Goal: Task Accomplishment & Management: Manage account settings

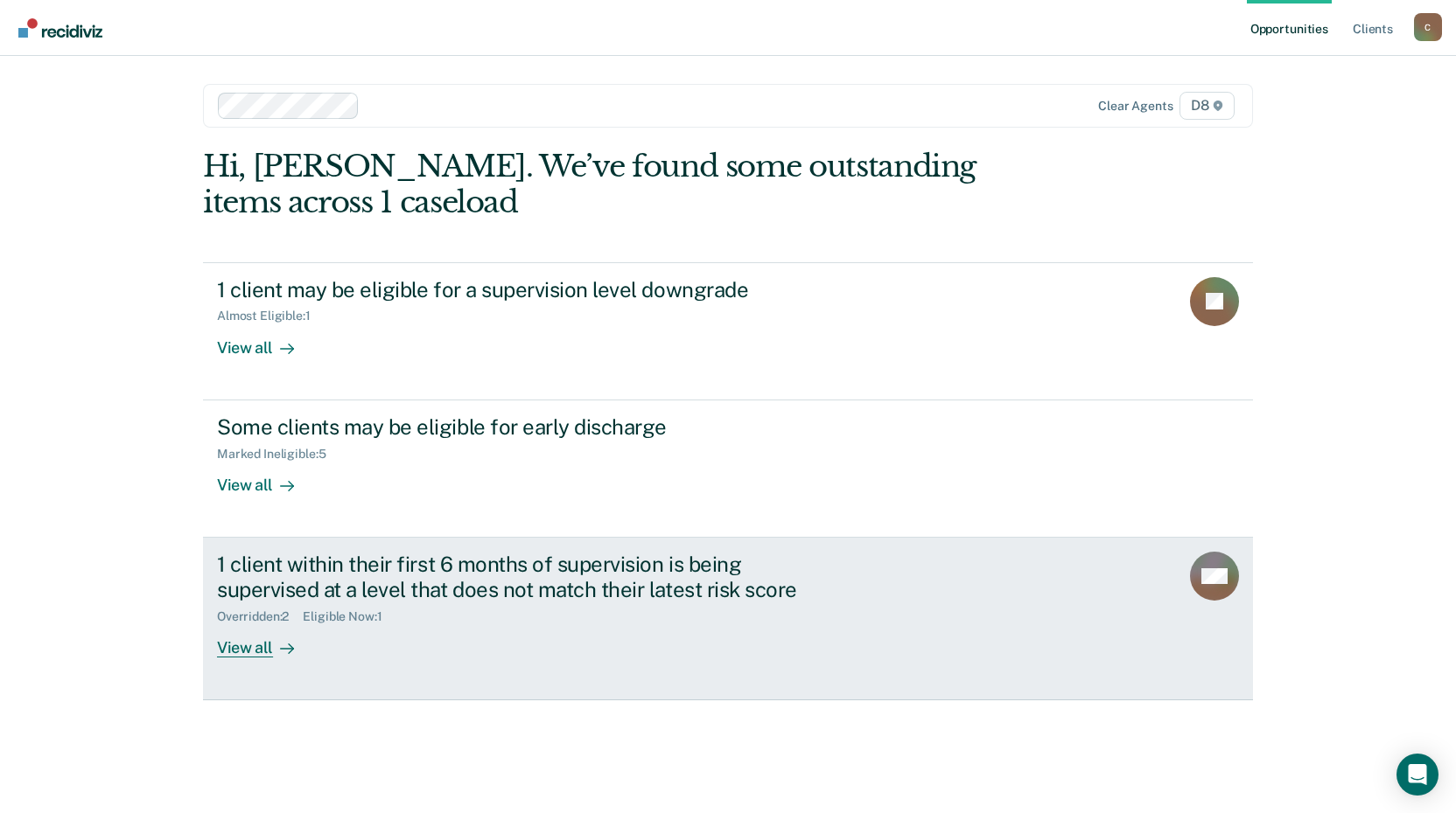
click at [241, 647] on div "View all" at bounding box center [266, 641] width 98 height 34
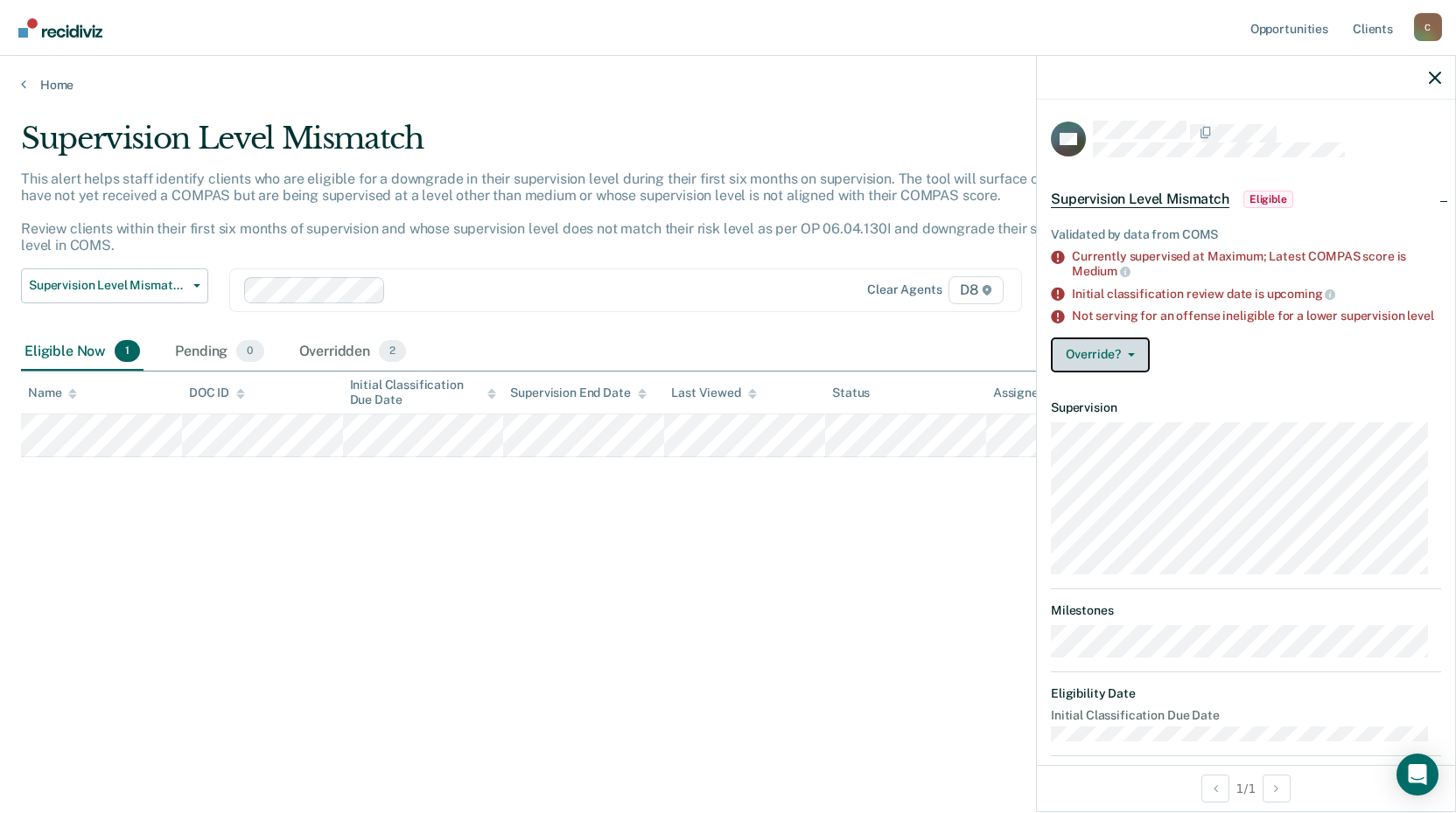
click at [1096, 361] on button "Override?" at bounding box center [1099, 355] width 99 height 35
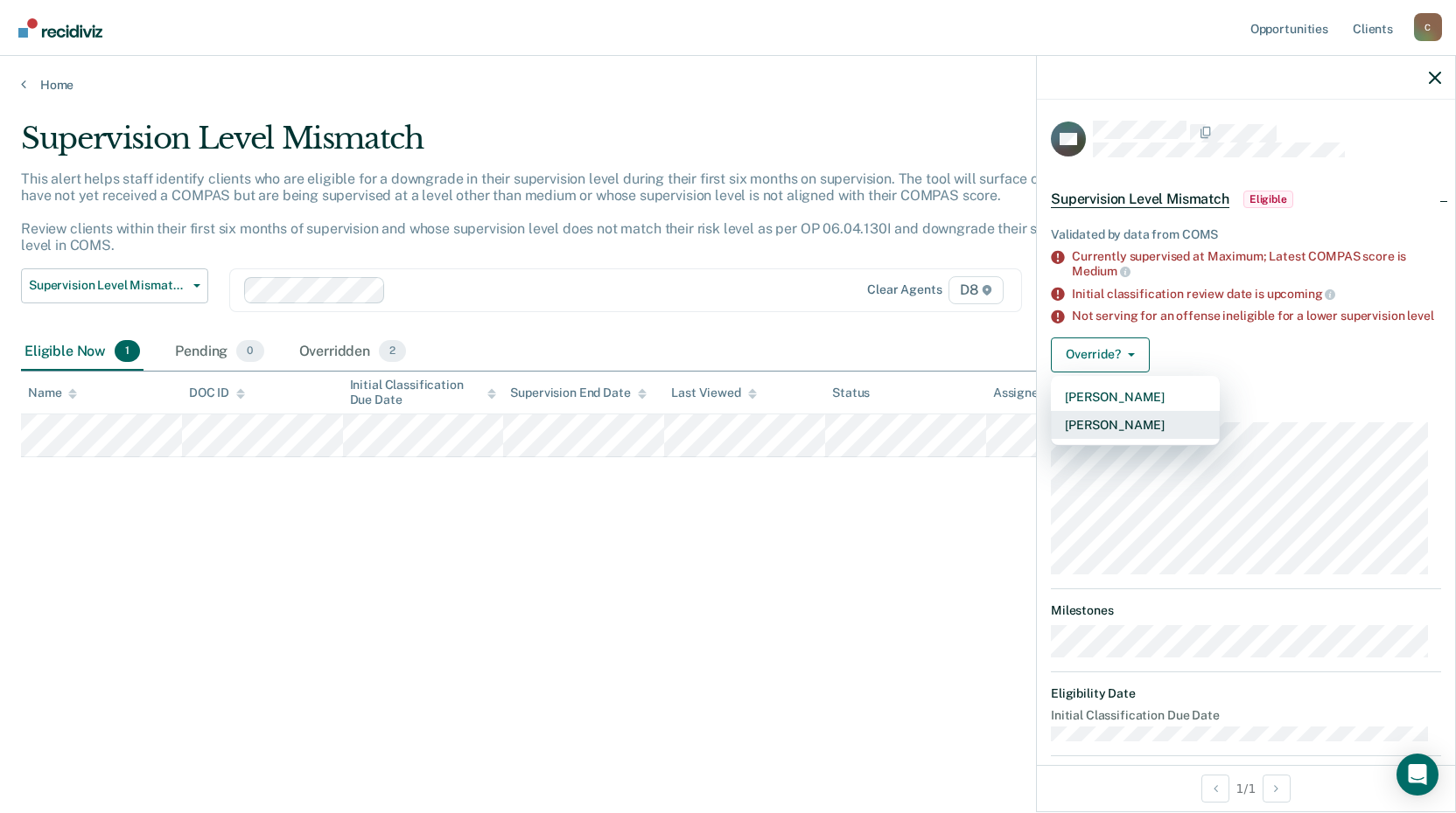
click at [1095, 434] on button "[PERSON_NAME]" at bounding box center [1135, 425] width 168 height 28
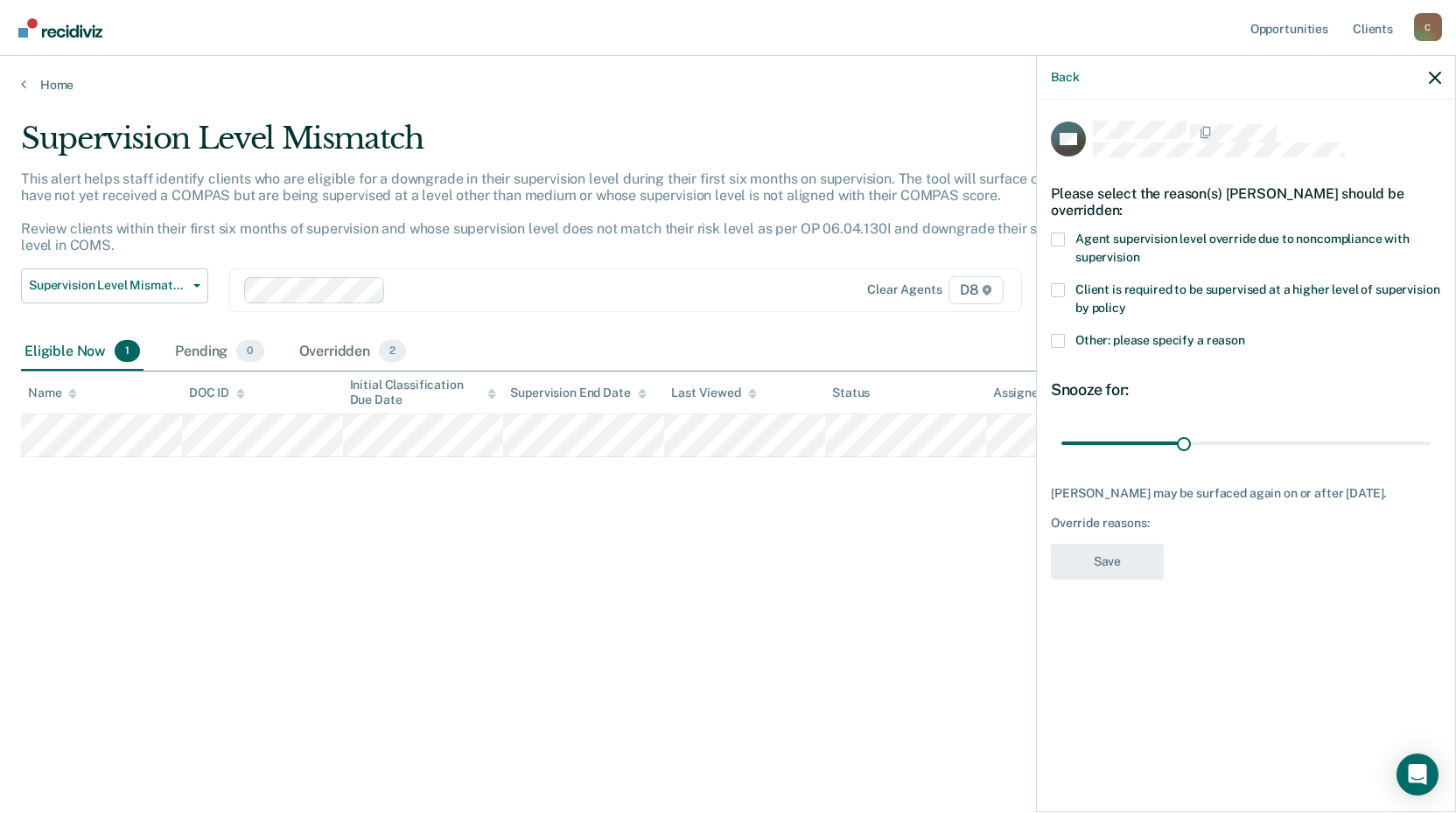
click at [1064, 242] on span at bounding box center [1057, 239] width 14 height 14
click at [1139, 251] on input "Agent supervision level override due to noncompliance with supervision" at bounding box center [1139, 251] width 0 height 0
click at [1054, 342] on span at bounding box center [1057, 341] width 14 height 14
click at [1245, 334] on input "Other: please specify a reason" at bounding box center [1245, 334] width 0 height 0
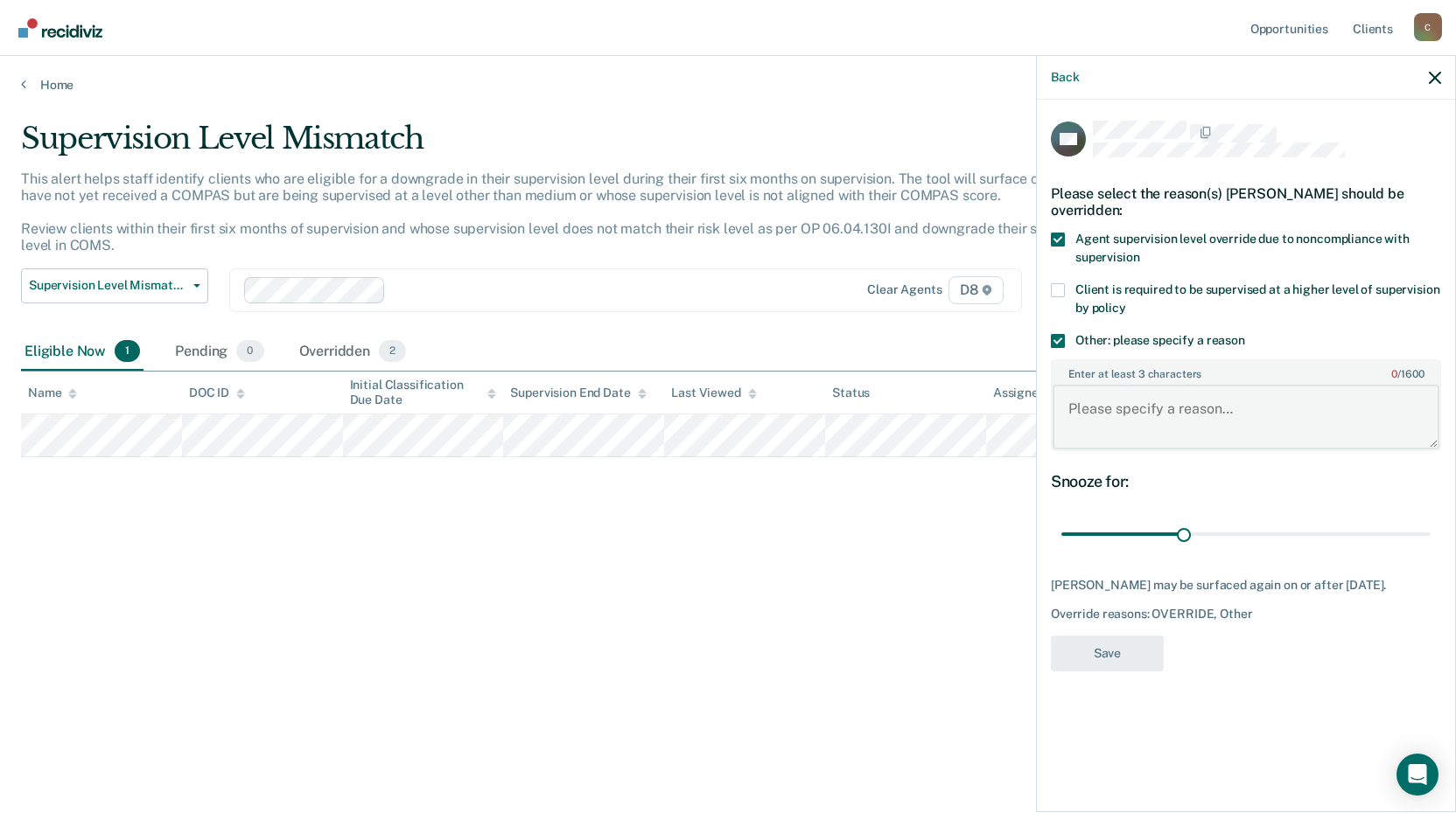
click at [1092, 398] on textarea "Enter at least 3 characters 0 / 1600" at bounding box center [1246, 417] width 386 height 65
type textarea "SSSPP case with pending PV."
drag, startPoint x: 1184, startPoint y: 537, endPoint x: 1462, endPoint y: 526, distance: 278.2
type input "90"
click at [1430, 526] on input "range" at bounding box center [1246, 535] width 369 height 31
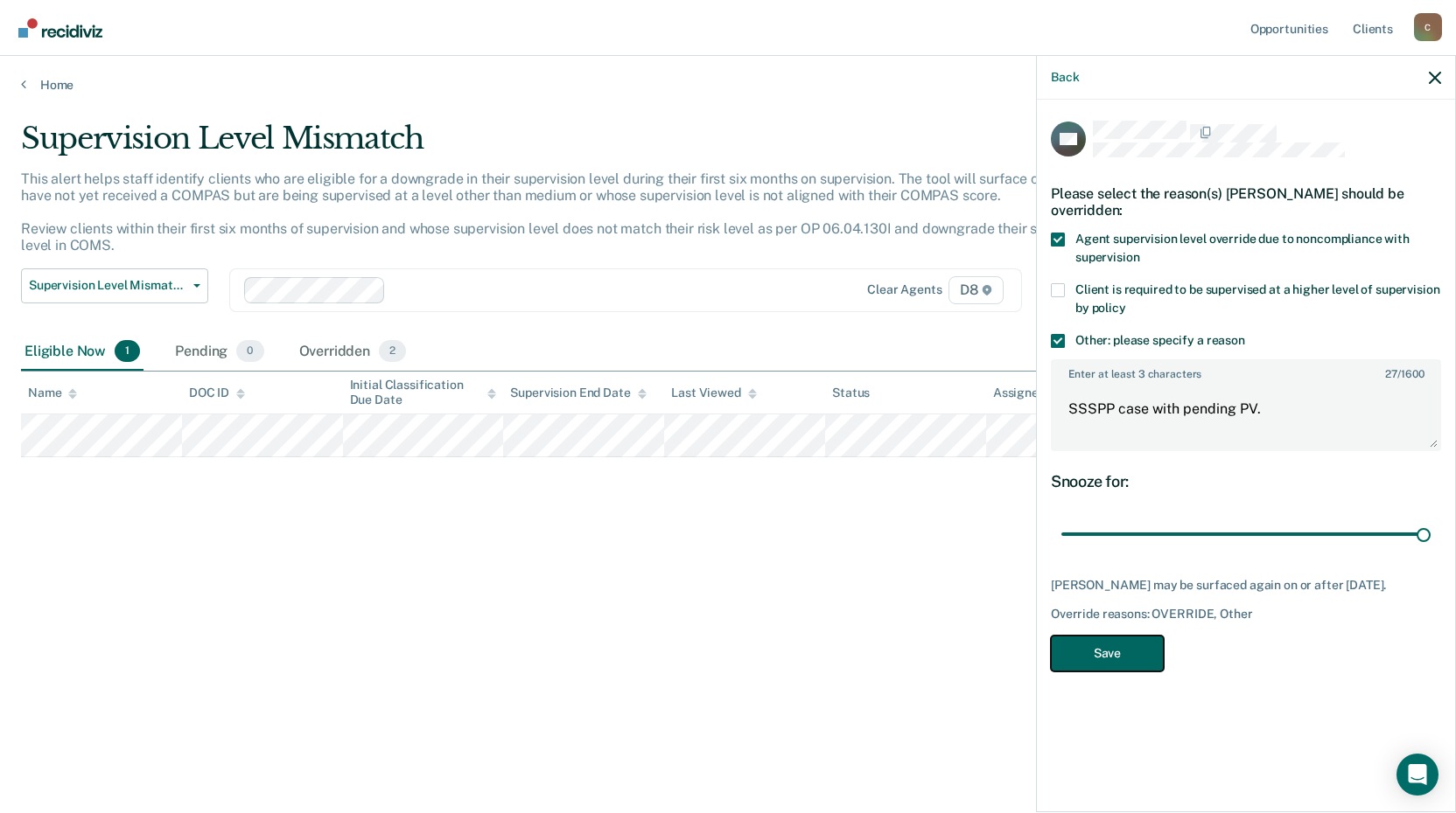
click at [1070, 661] on button "Save" at bounding box center [1107, 653] width 113 height 35
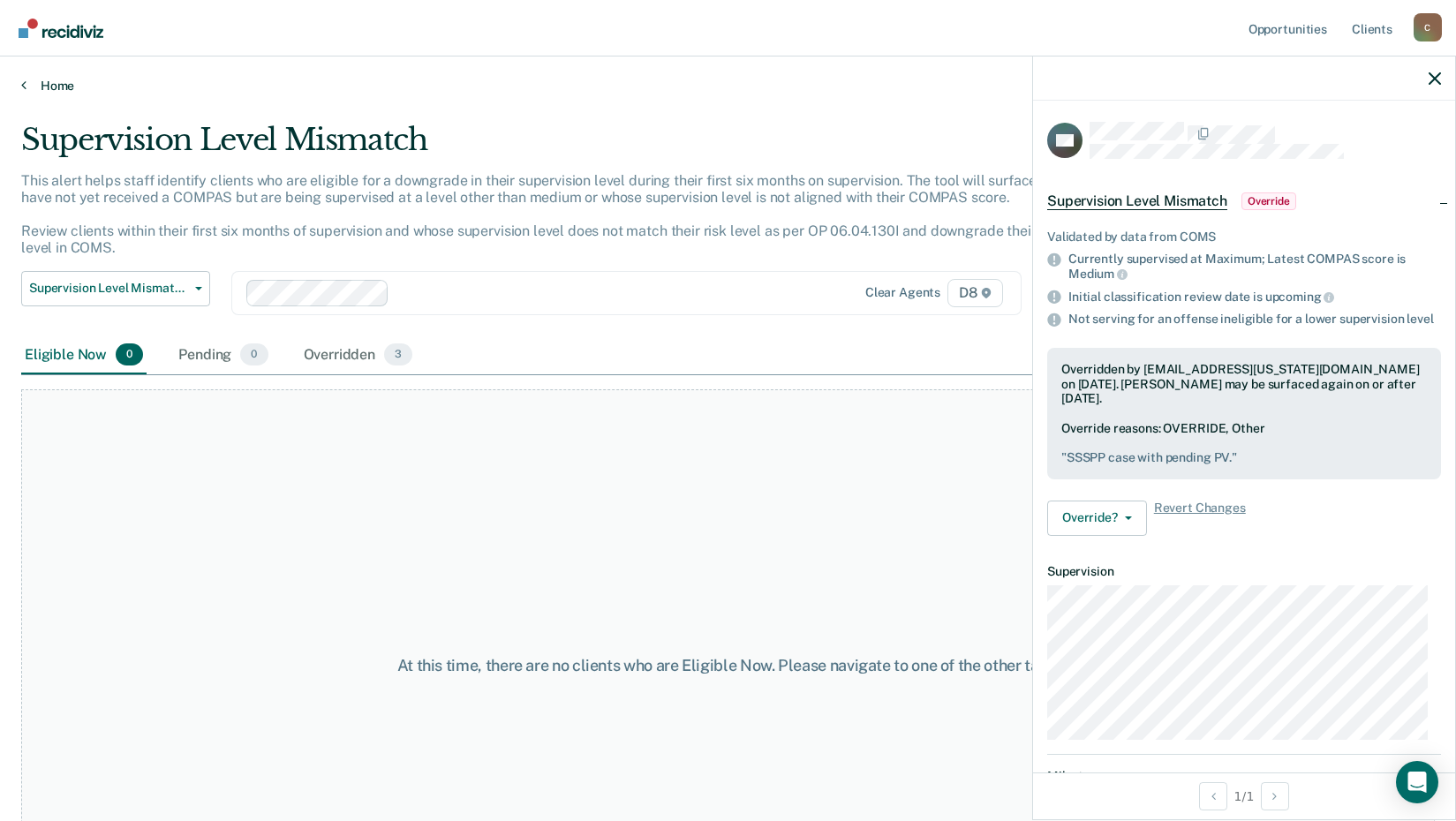
click at [50, 88] on link "Home" at bounding box center [728, 85] width 1414 height 15
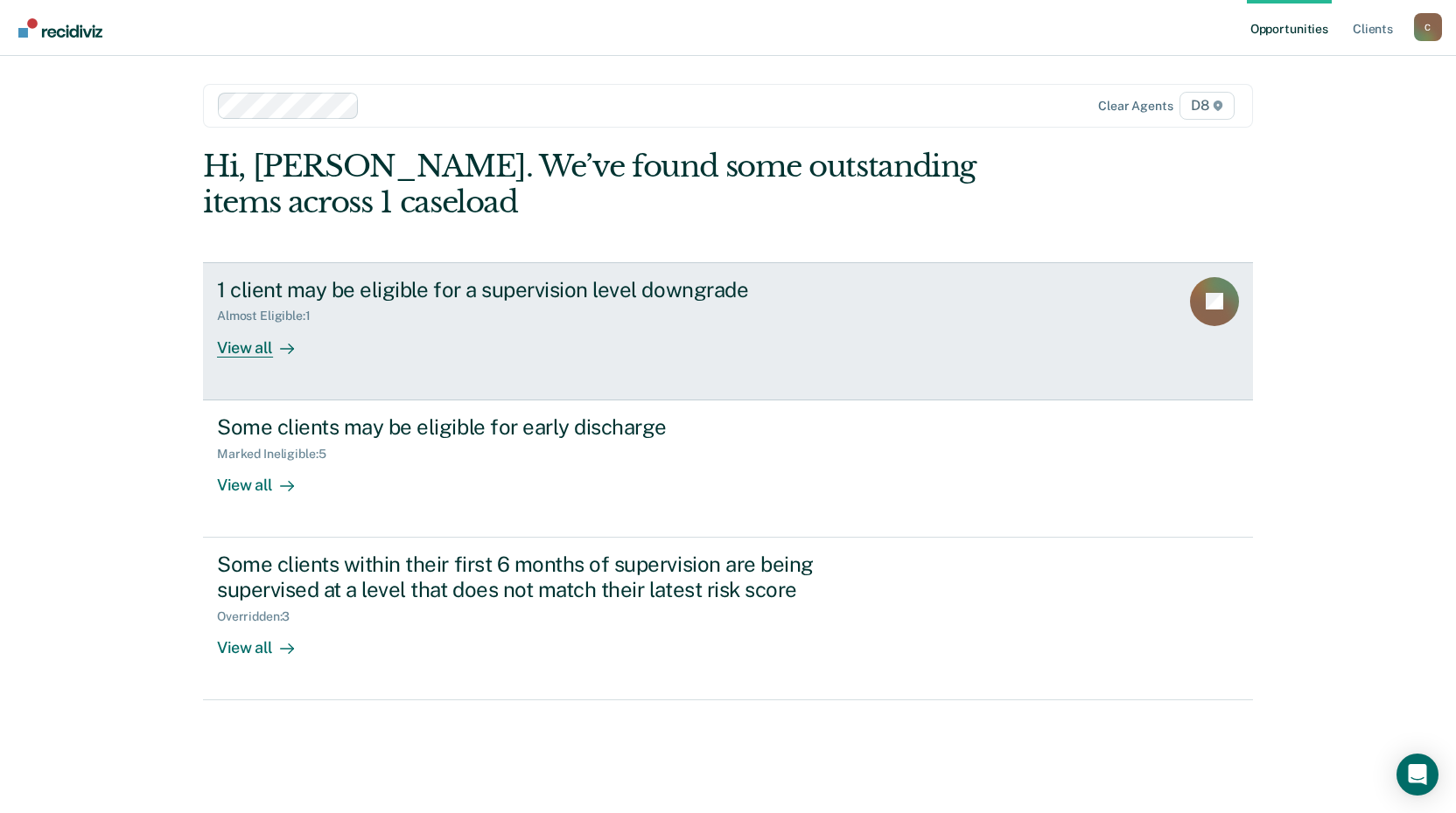
click at [241, 347] on div "View all" at bounding box center [266, 341] width 98 height 34
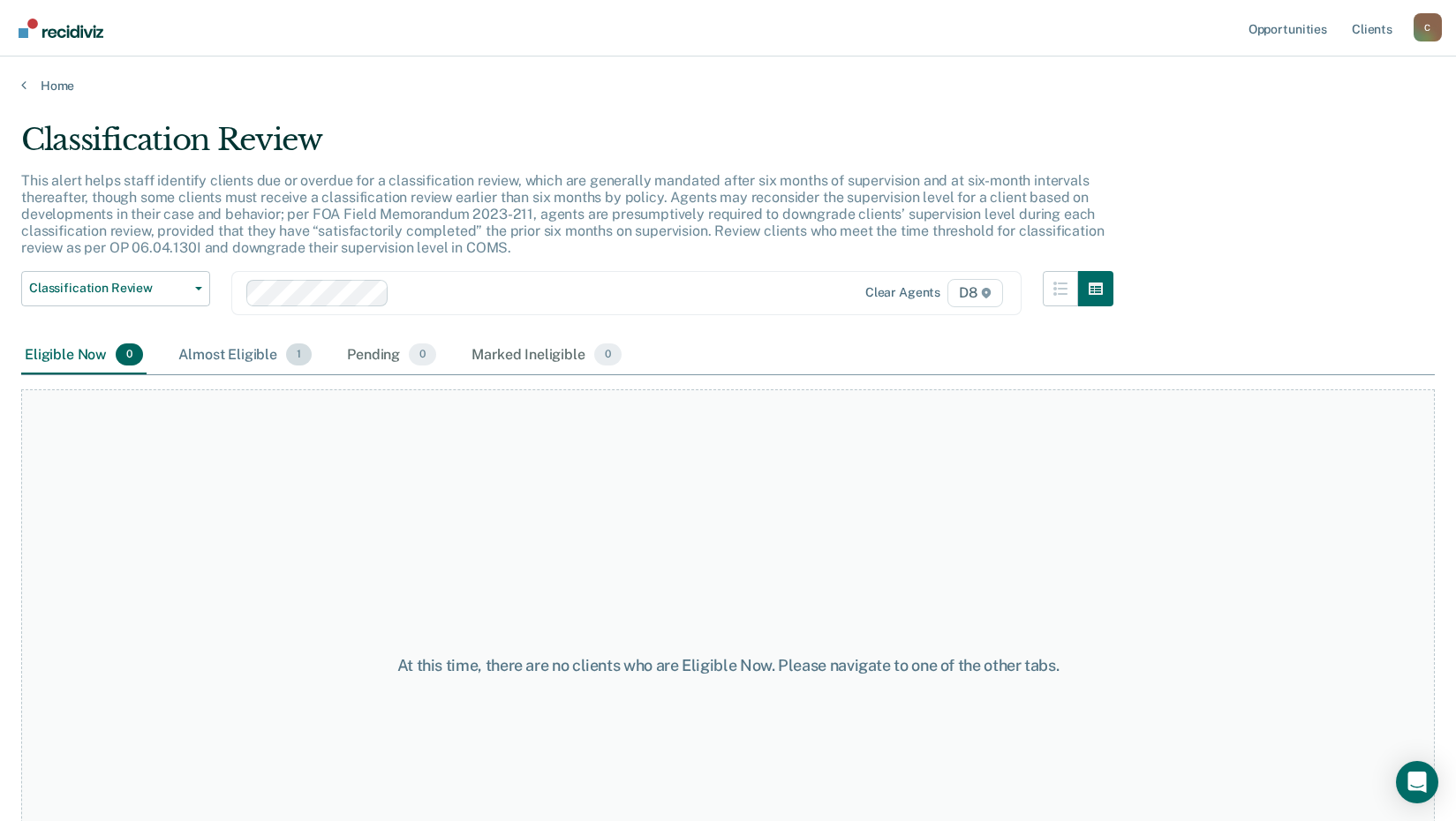
click at [236, 355] on div "Almost Eligible 1" at bounding box center [244, 355] width 140 height 39
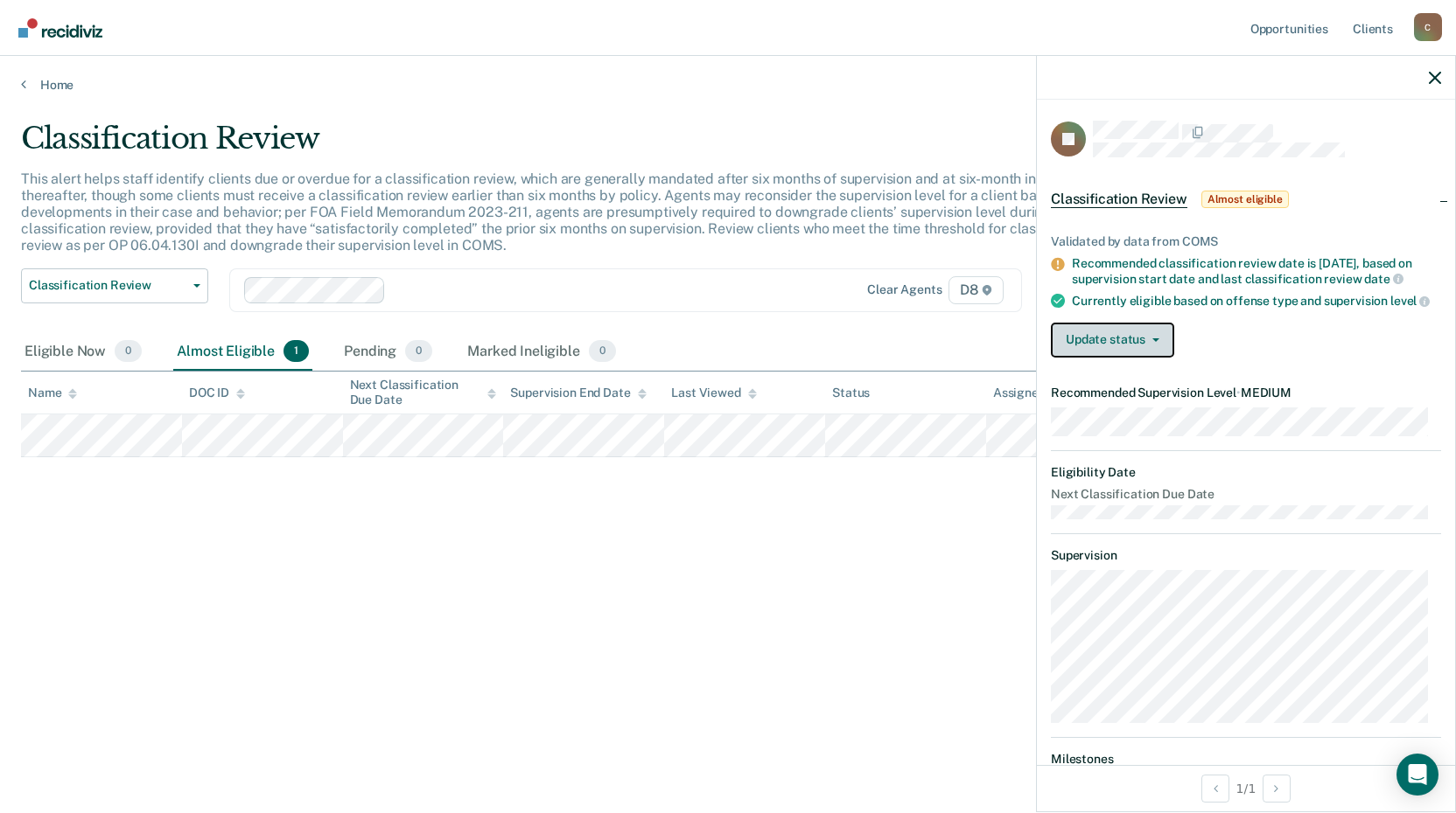
click at [1147, 342] on button "Update status" at bounding box center [1112, 340] width 123 height 35
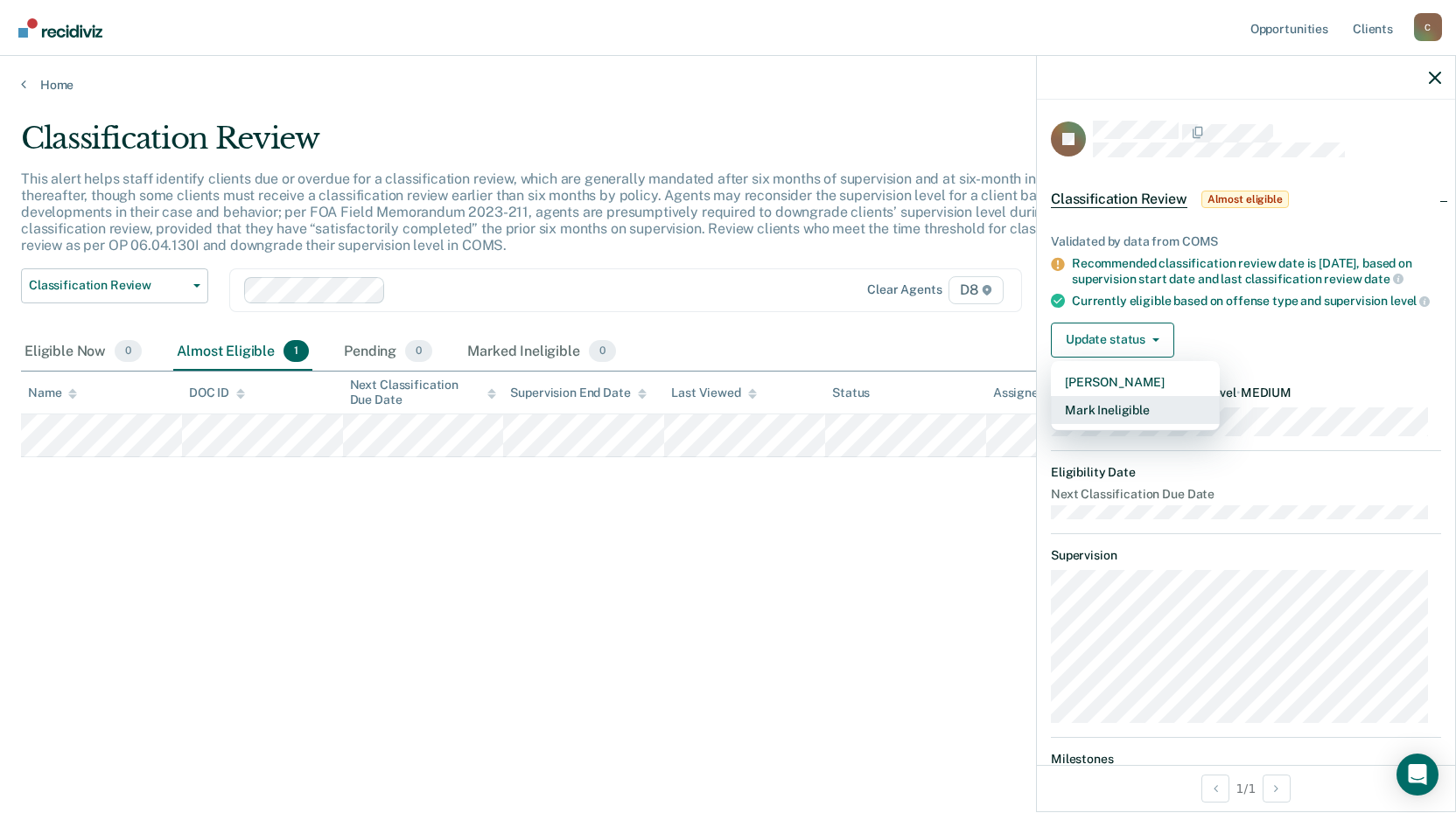
click at [1135, 416] on button "Mark Ineligible" at bounding box center [1135, 409] width 168 height 28
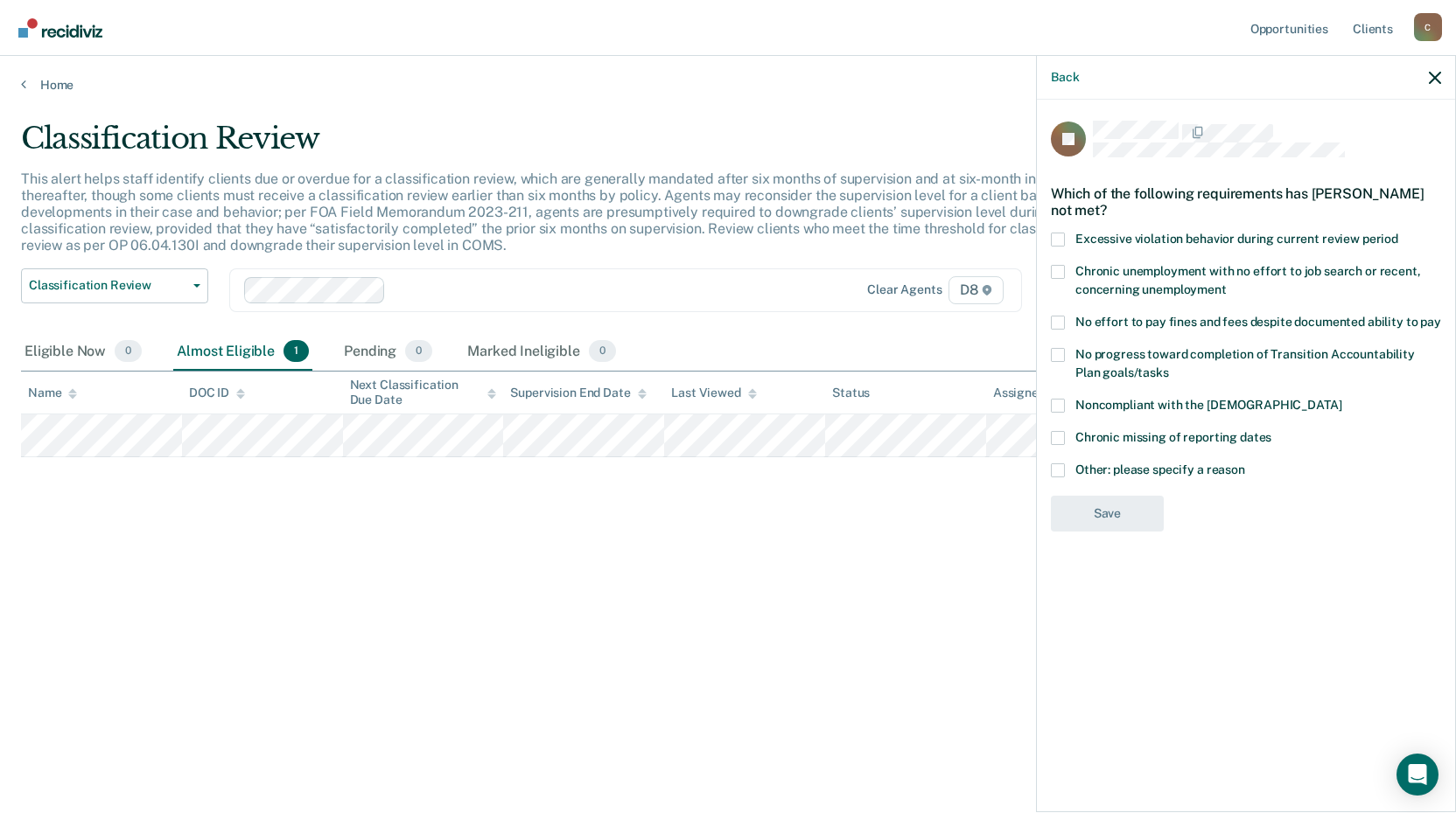
click at [1070, 396] on div "JC Which of the following requirements has [PERSON_NAME] not met? Excessive vio…" at bounding box center [1246, 331] width 390 height 422
click at [1059, 406] on span at bounding box center [1057, 406] width 14 height 14
click at [1341, 399] on input "Noncompliant with the [DEMOGRAPHIC_DATA]" at bounding box center [1341, 399] width 0 height 0
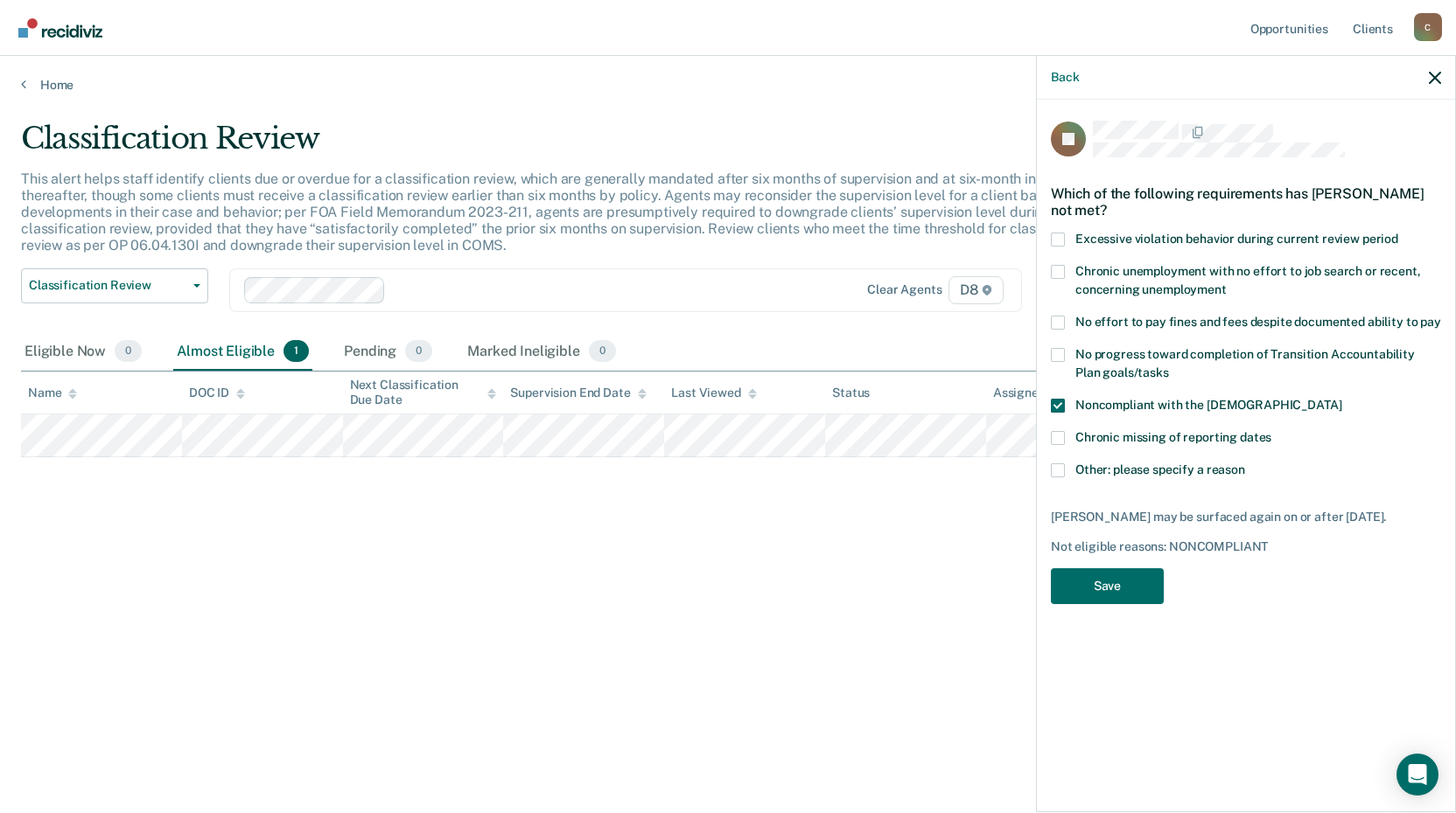
click at [1057, 464] on span at bounding box center [1057, 471] width 14 height 14
click at [1245, 464] on input "Other: please specify a reason" at bounding box center [1245, 464] width 0 height 0
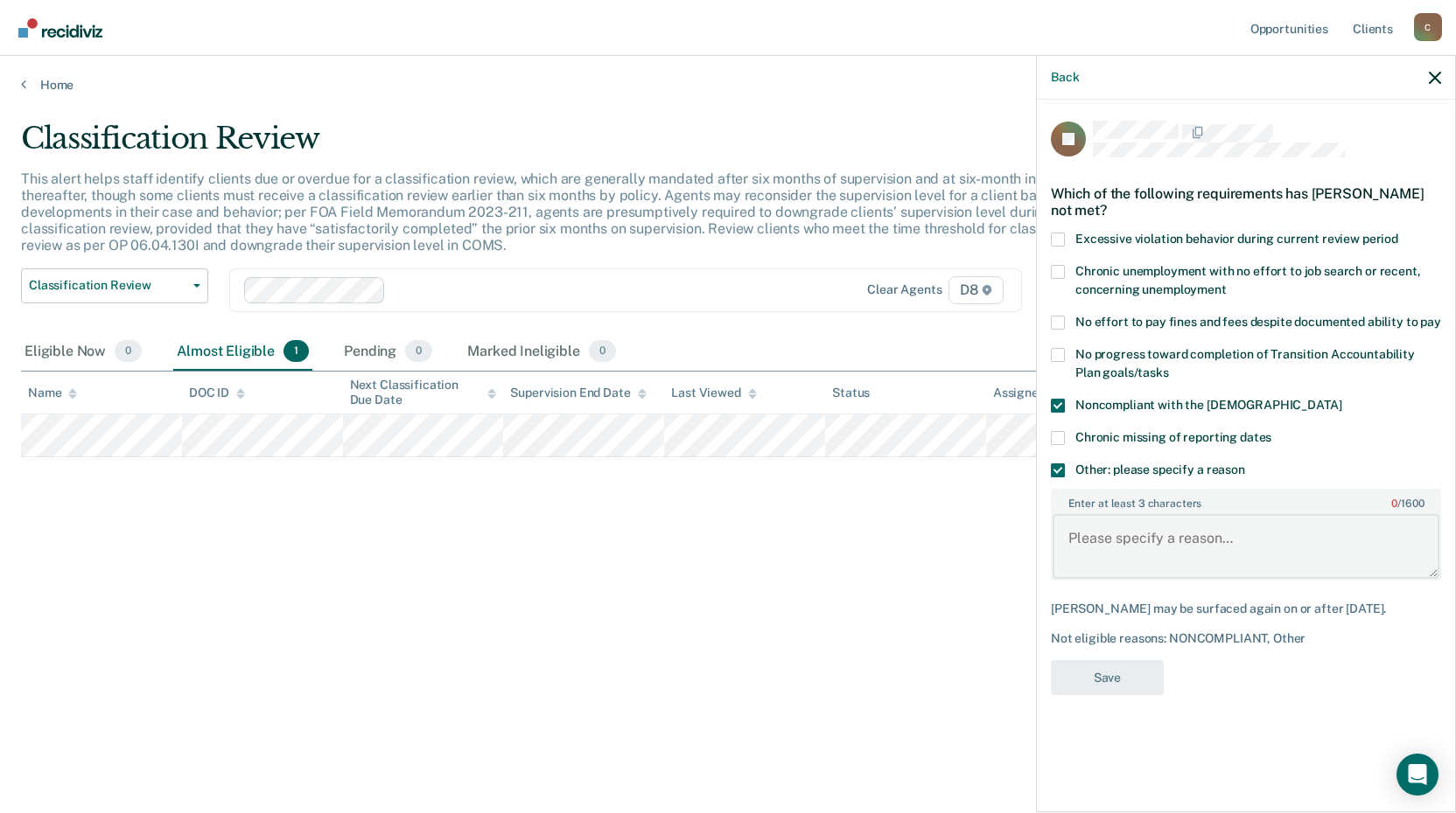
click at [1085, 536] on textarea "Enter at least 3 characters 0 / 1600" at bounding box center [1246, 547] width 386 height 65
type textarea "SSSPP case."
click at [1103, 679] on button "Save" at bounding box center [1107, 677] width 113 height 35
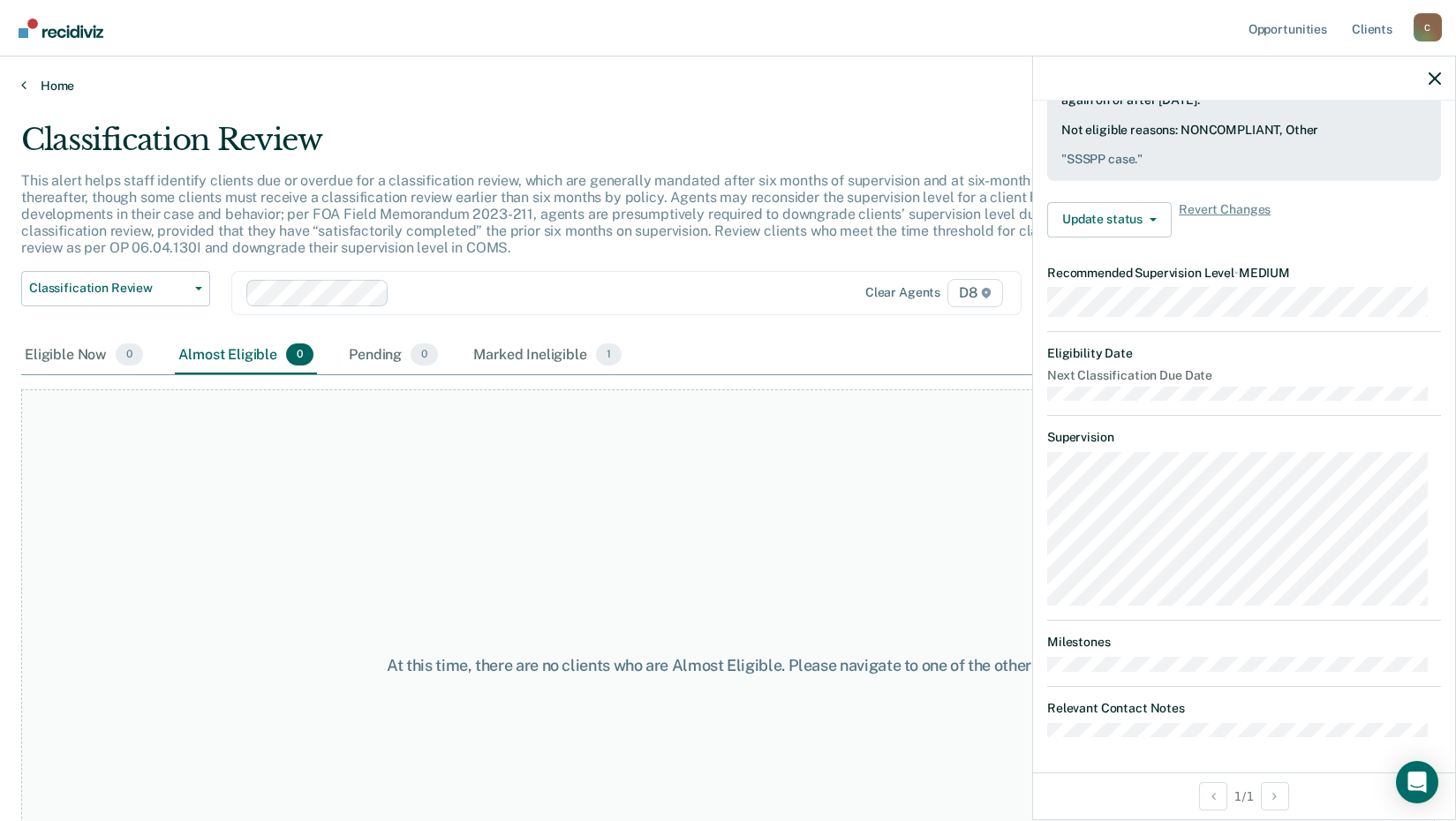
click at [55, 81] on link "Home" at bounding box center [728, 85] width 1414 height 15
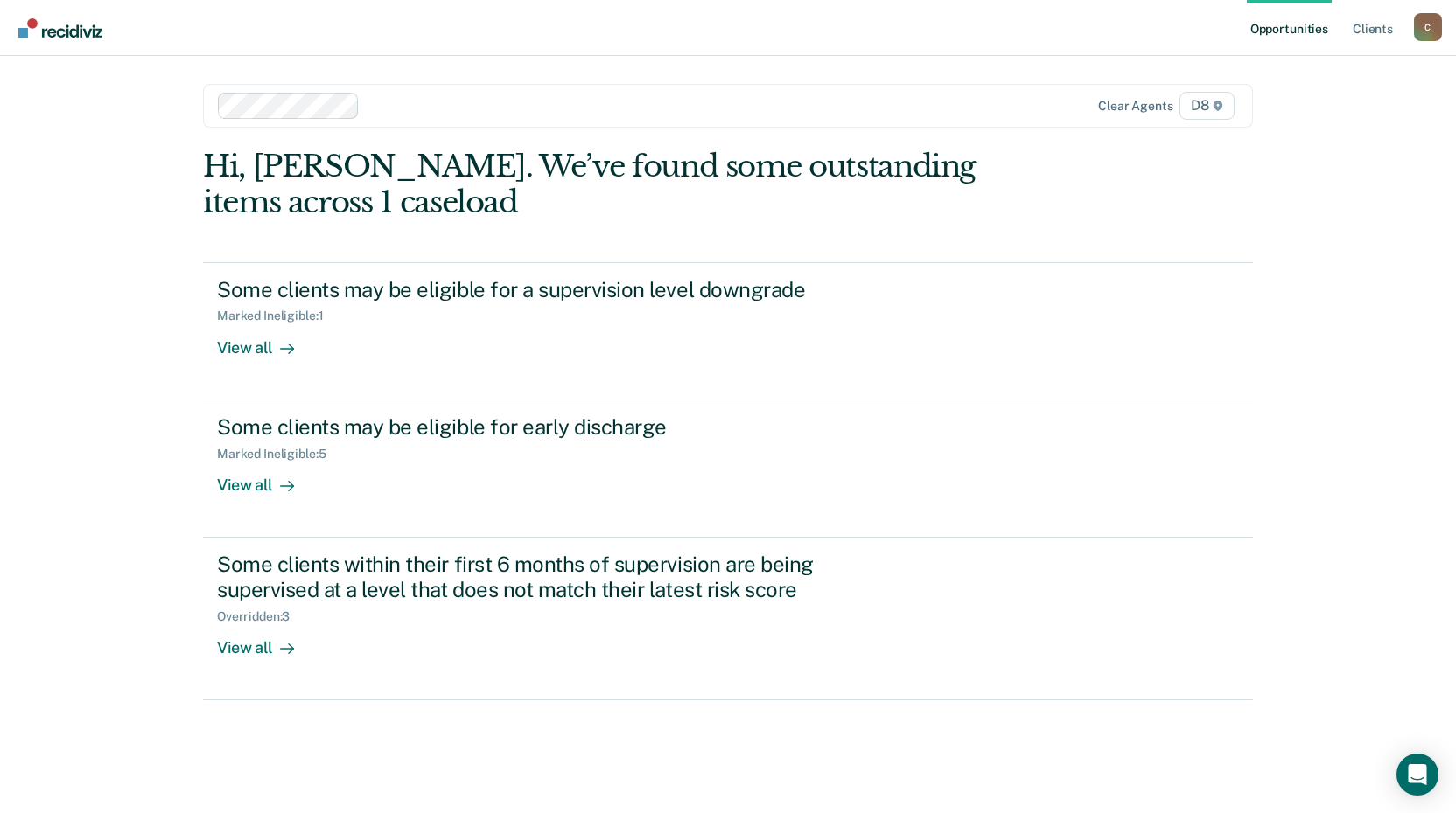
click at [1095, 37] on nav "Opportunities Client s [EMAIL_ADDRESS][US_STATE][DOMAIN_NAME] C Profile How it …" at bounding box center [728, 28] width 1427 height 55
